Goal: Task Accomplishment & Management: Complete application form

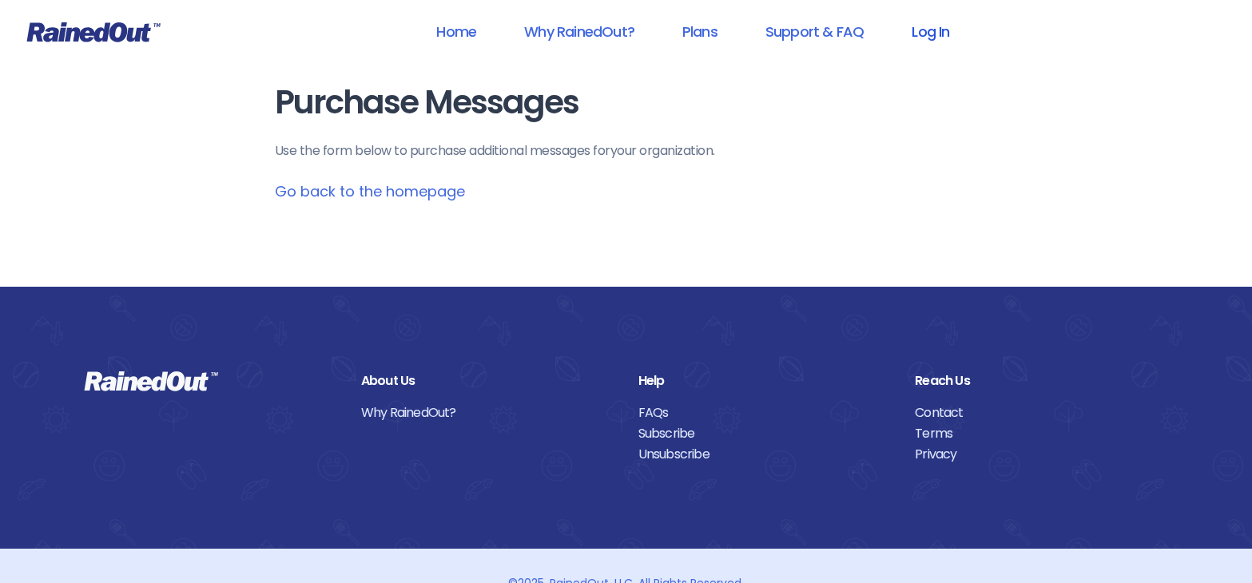
click at [930, 24] on link "Log In" at bounding box center [930, 32] width 79 height 36
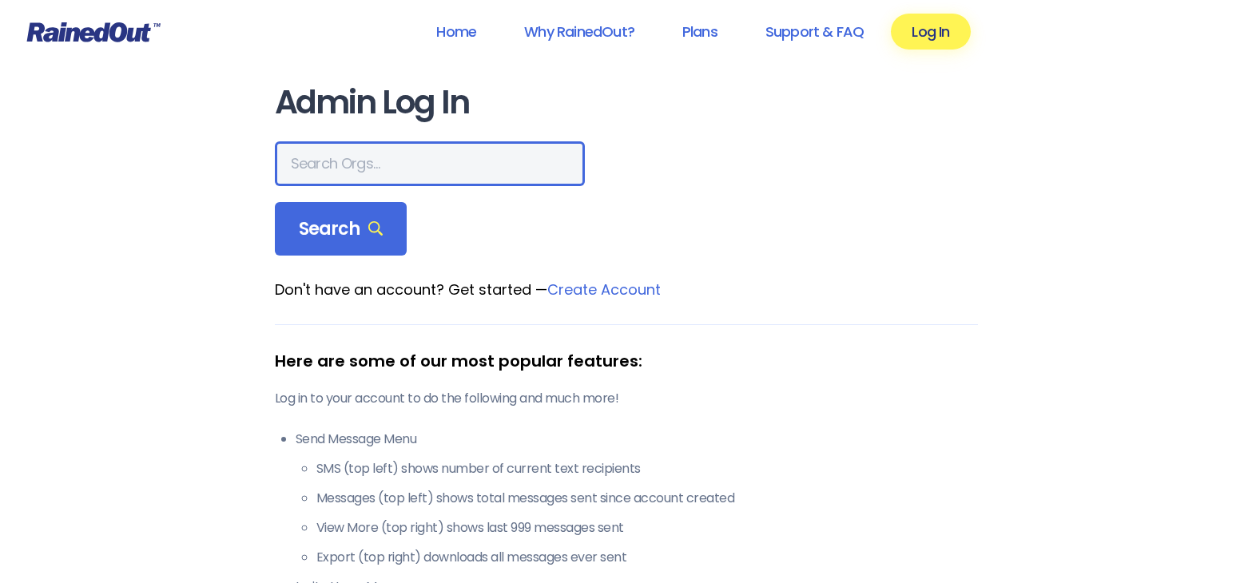
click at [428, 165] on input "text" at bounding box center [430, 163] width 310 height 45
type input "[GEOGRAPHIC_DATA]"
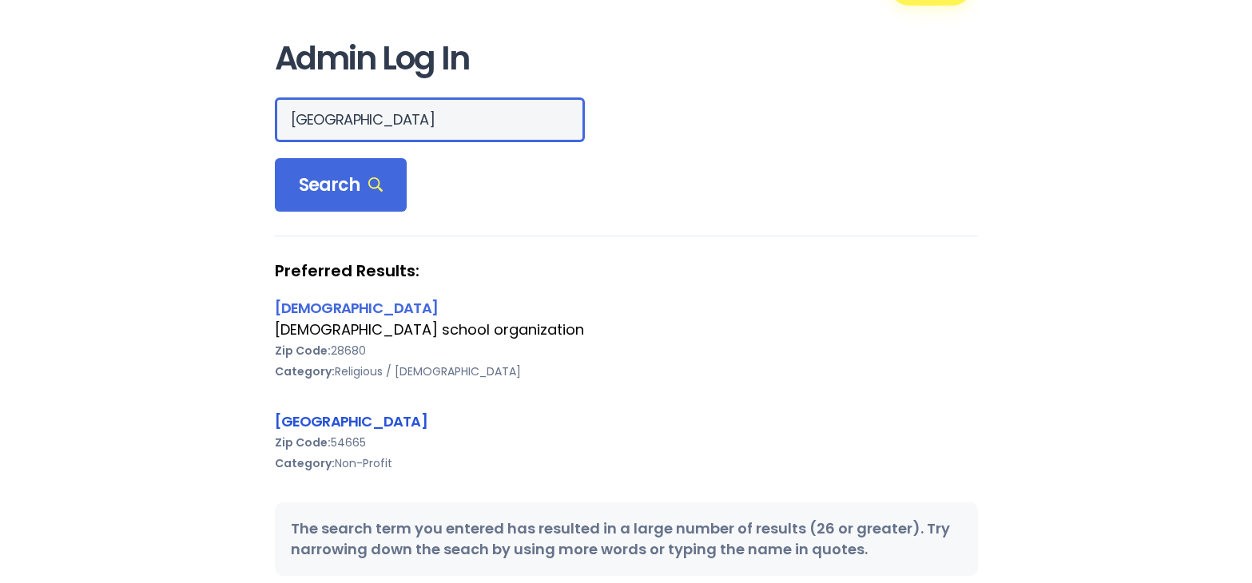
scroll to position [80, 0]
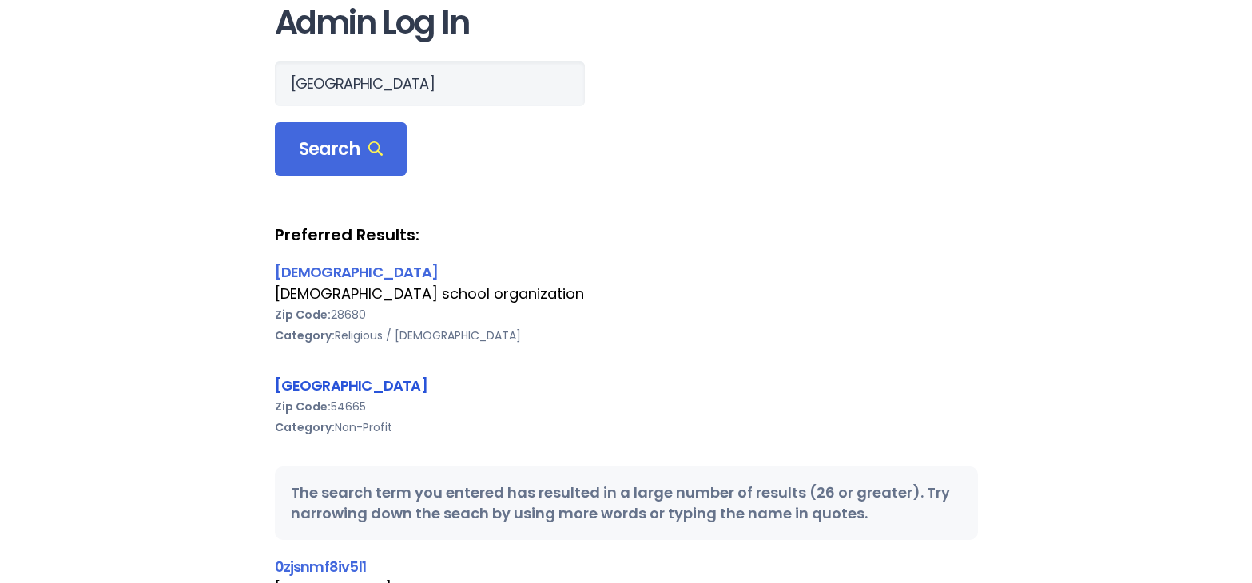
click at [389, 380] on link "[GEOGRAPHIC_DATA]" at bounding box center [351, 386] width 153 height 20
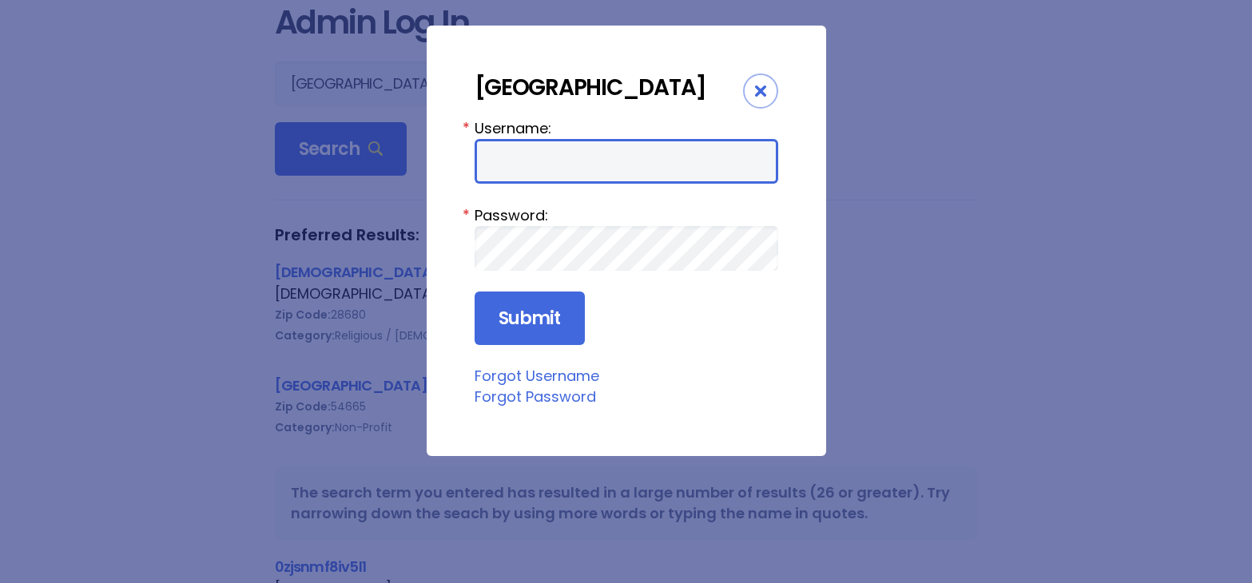
click at [553, 184] on input "Username:" at bounding box center [627, 161] width 304 height 45
type input "PRWSADMIN"
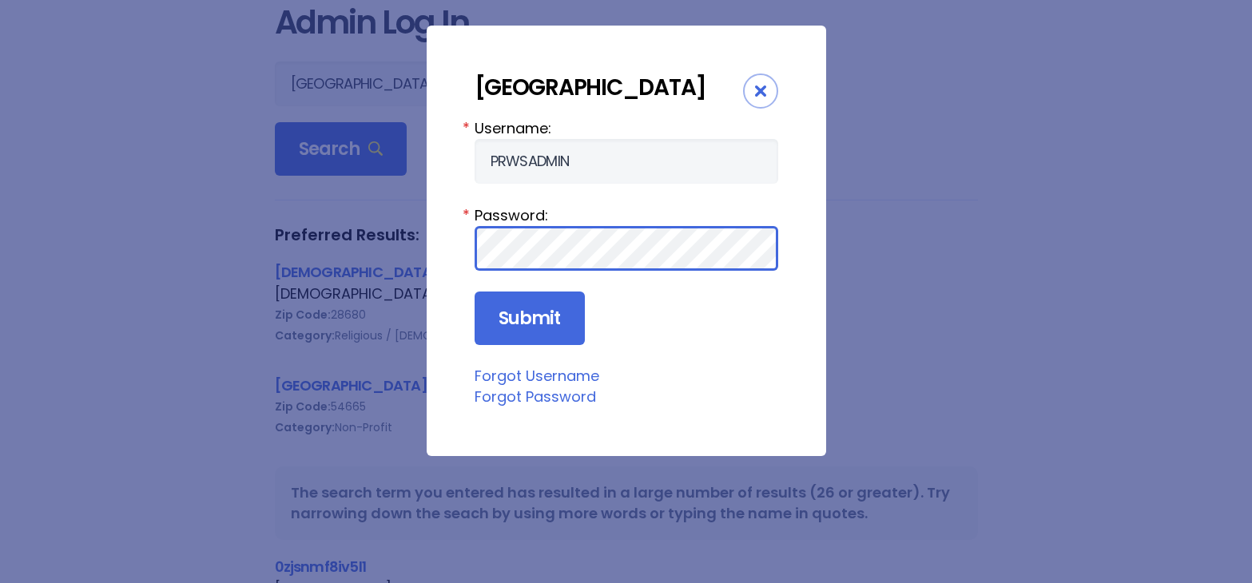
click at [475, 292] on input "Submit" at bounding box center [530, 319] width 110 height 54
